Goal: Task Accomplishment & Management: Use online tool/utility

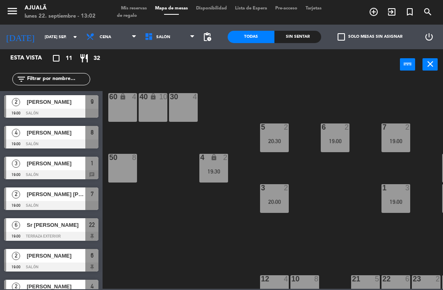
click at [51, 31] on input "[DATE] sep." at bounding box center [69, 37] width 56 height 13
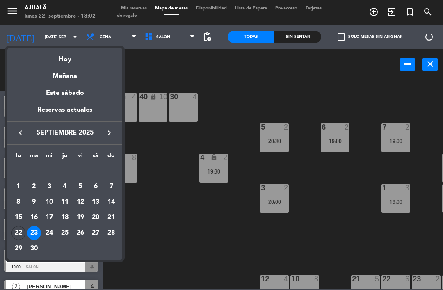
scroll to position [140, 0]
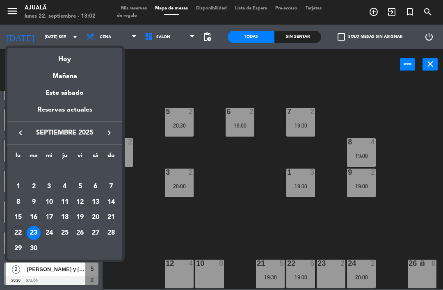
click at [82, 61] on div "Hoy" at bounding box center [64, 56] width 115 height 17
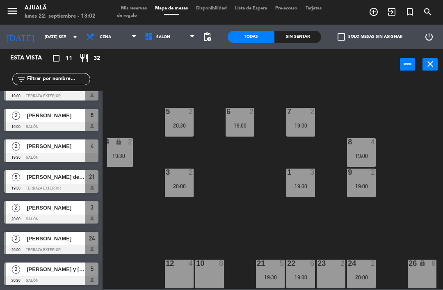
type input "lun. [DATE]"
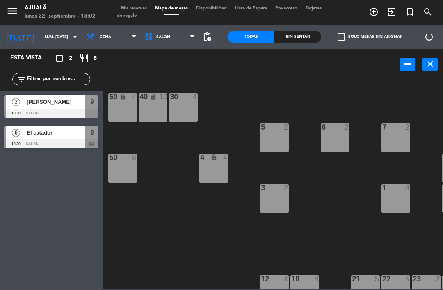
scroll to position [0, 0]
click at [112, 30] on span "Cena" at bounding box center [111, 37] width 59 height 18
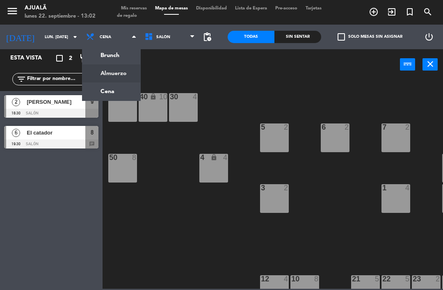
click at [107, 74] on ng-component "menu Ajualä lunes 22. septiembre - 13:02 Mis reservas Mapa de mesas Disponibili…" at bounding box center [221, 144] width 443 height 289
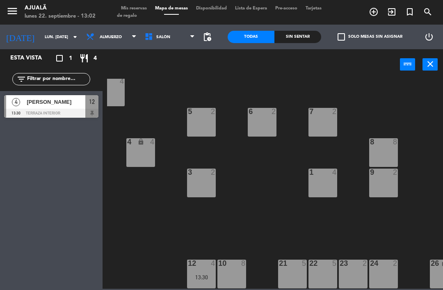
scroll to position [16, 73]
click at [259, 115] on div at bounding box center [263, 111] width 14 height 7
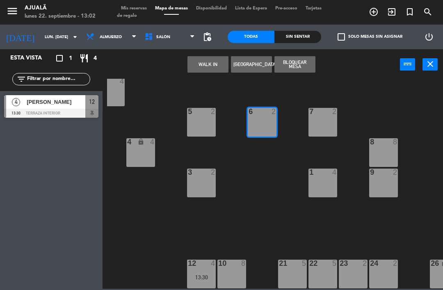
click at [202, 62] on button "WALK IN" at bounding box center [207, 64] width 41 height 16
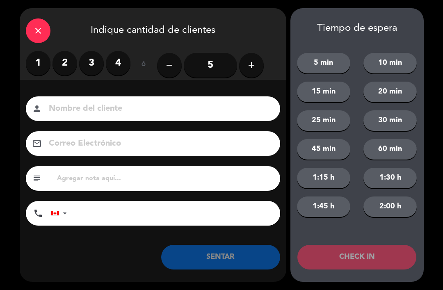
click at [106, 62] on label "4" at bounding box center [118, 63] width 25 height 25
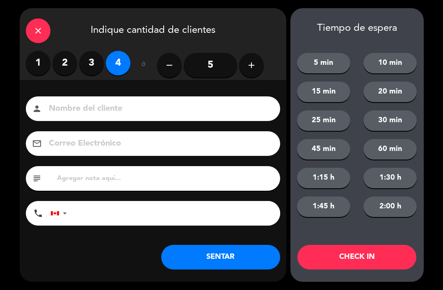
click at [94, 64] on label "3" at bounding box center [91, 63] width 25 height 25
click at [235, 254] on button "SENTAR" at bounding box center [220, 257] width 119 height 25
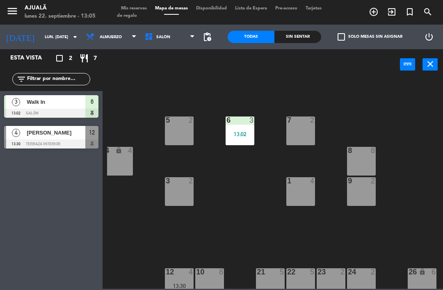
scroll to position [7, 95]
click at [299, 125] on div "7 2" at bounding box center [300, 130] width 29 height 29
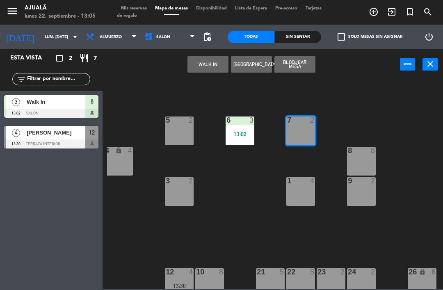
click at [209, 68] on button "WALK IN" at bounding box center [207, 64] width 41 height 16
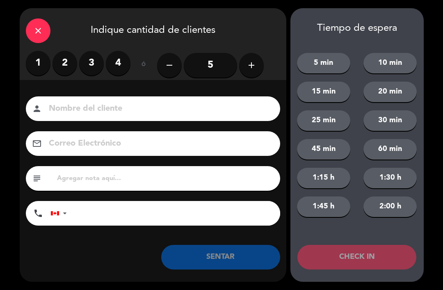
click at [68, 65] on label "2" at bounding box center [64, 63] width 25 height 25
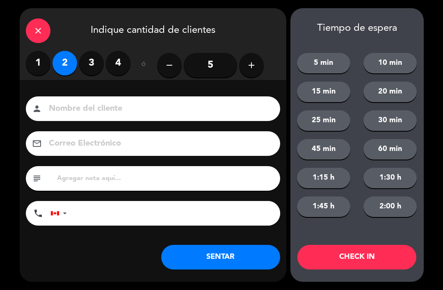
click at [163, 116] on input at bounding box center [158, 109] width 221 height 14
type input "[PERSON_NAME]"
click at [239, 264] on button "SENTAR" at bounding box center [220, 257] width 119 height 25
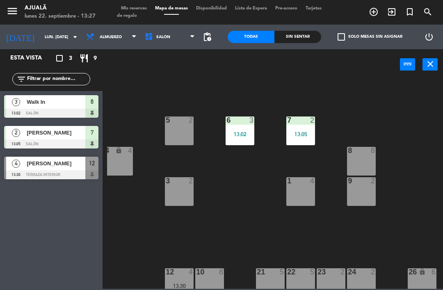
click at [70, 165] on span "[PERSON_NAME]" at bounding box center [56, 163] width 59 height 9
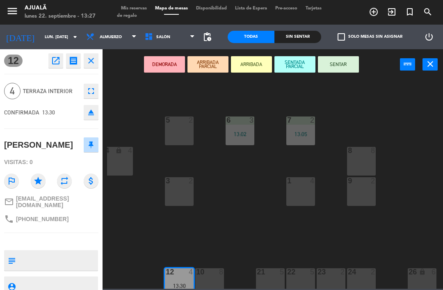
click at [338, 61] on button "SENTAR" at bounding box center [338, 64] width 41 height 16
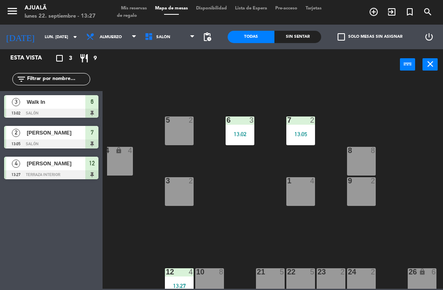
scroll to position [5, 0]
click at [106, 32] on span "Almuerzo" at bounding box center [111, 37] width 59 height 18
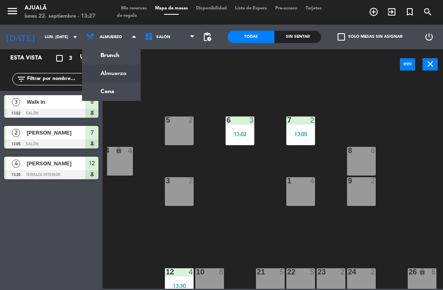
click at [112, 92] on ng-component "menu Ajualä lunes 22. septiembre - 13:27 Mis reservas Mapa de mesas Disponibili…" at bounding box center [221, 144] width 443 height 289
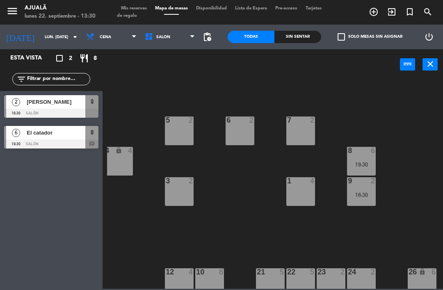
click at [97, 32] on span "Cena" at bounding box center [111, 37] width 59 height 18
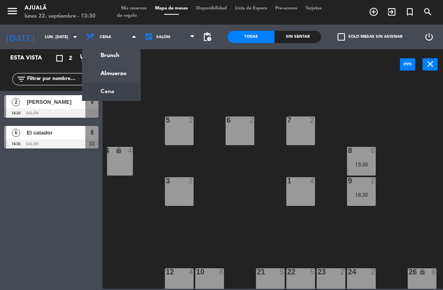
click at [112, 71] on ng-component "menu Ajualä lunes 22. septiembre - 13:30 Mis reservas Mapa de mesas Disponibili…" at bounding box center [221, 144] width 443 height 289
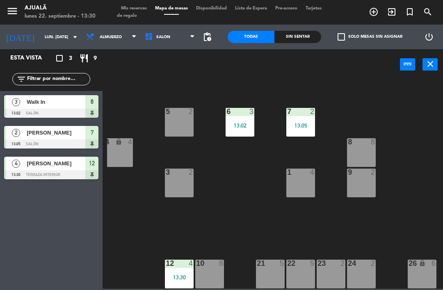
scroll to position [16, 95]
click at [302, 176] on div "1 4" at bounding box center [300, 173] width 29 height 8
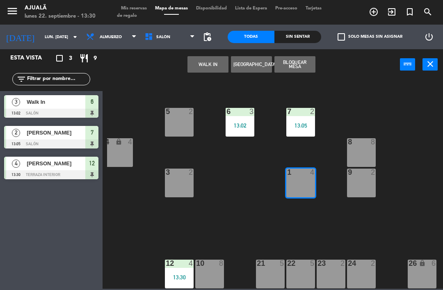
click at [211, 59] on button "WALK IN" at bounding box center [207, 64] width 41 height 16
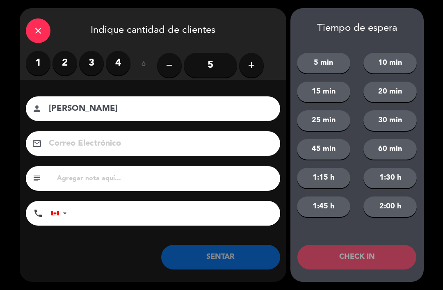
type input "[PERSON_NAME]"
click at [123, 59] on label "4" at bounding box center [118, 63] width 25 height 25
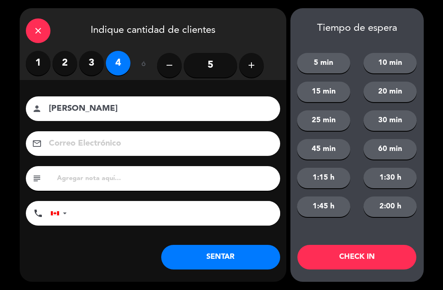
click at [235, 253] on button "SENTAR" at bounding box center [220, 257] width 119 height 25
